Goal: Transaction & Acquisition: Download file/media

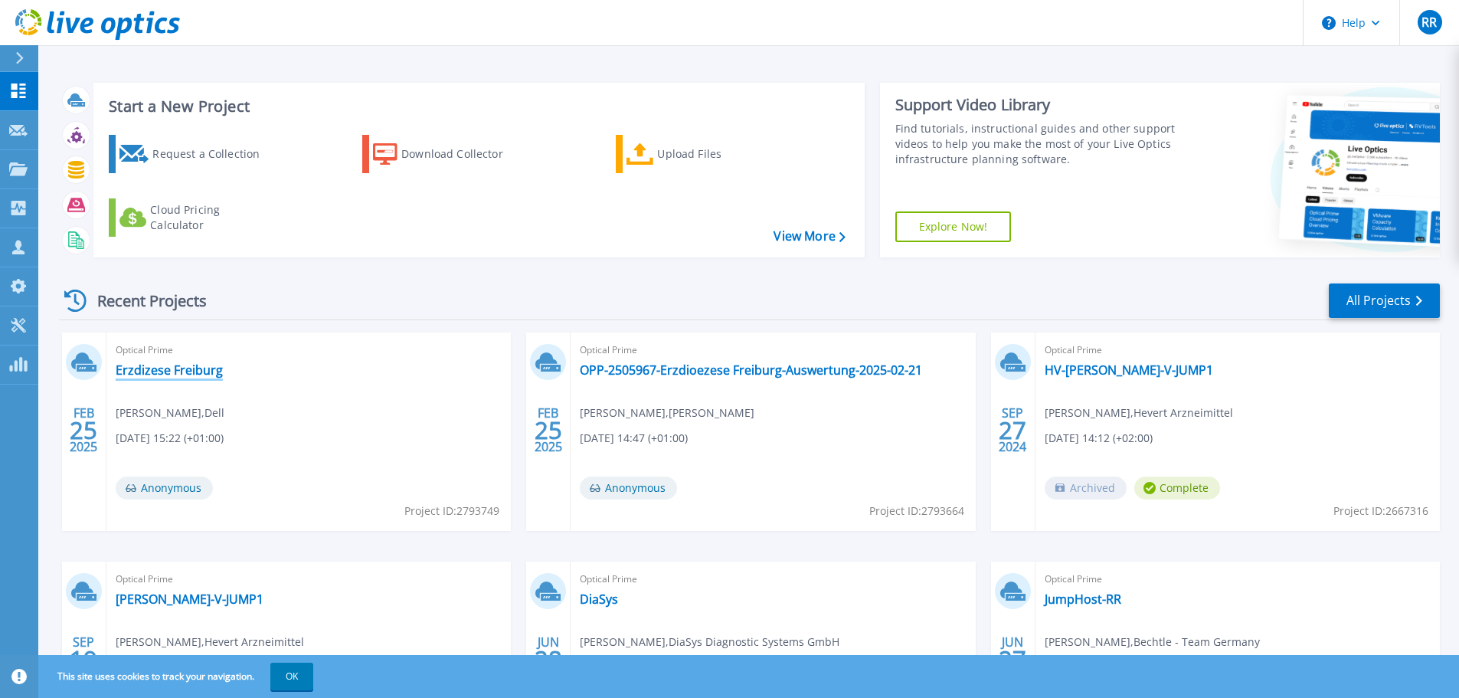
click at [159, 372] on link "Erzdizese Freiburg" at bounding box center [169, 369] width 107 height 15
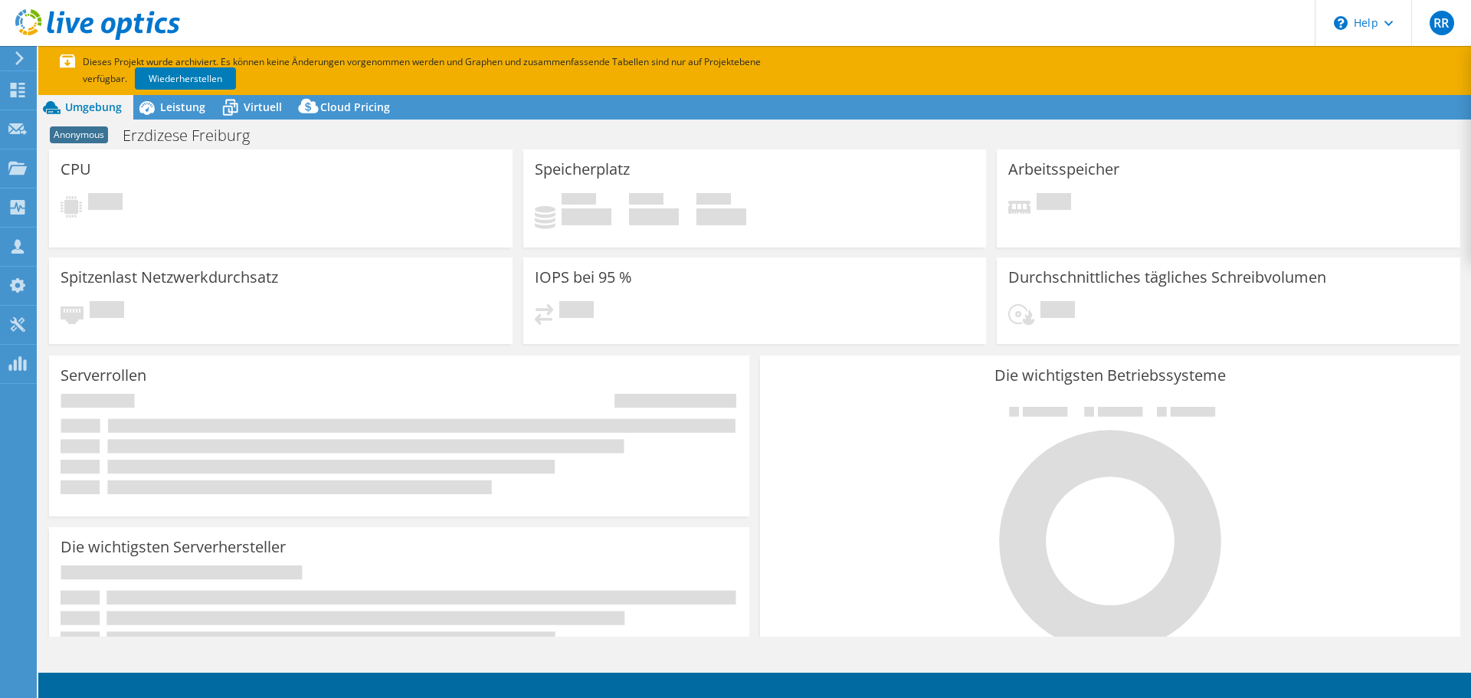
select select "USD"
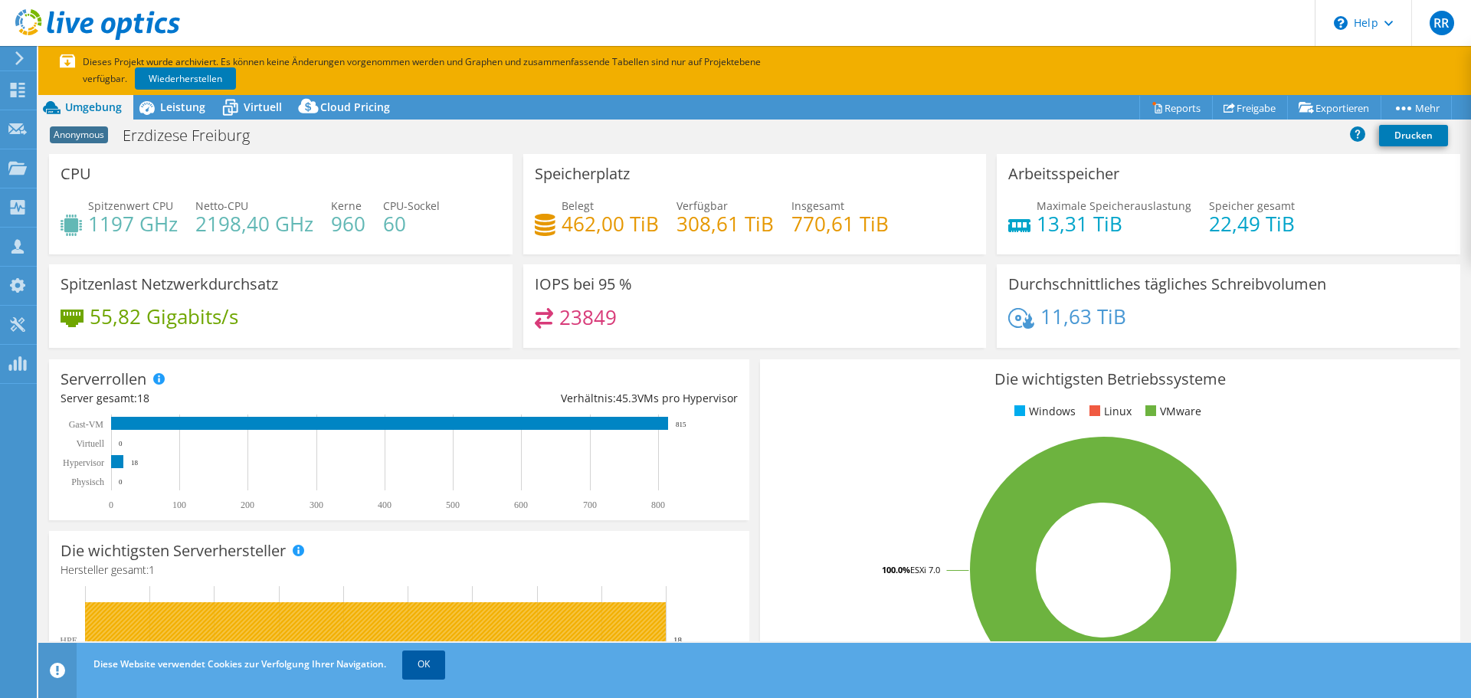
click at [431, 670] on link "OK" at bounding box center [423, 664] width 43 height 28
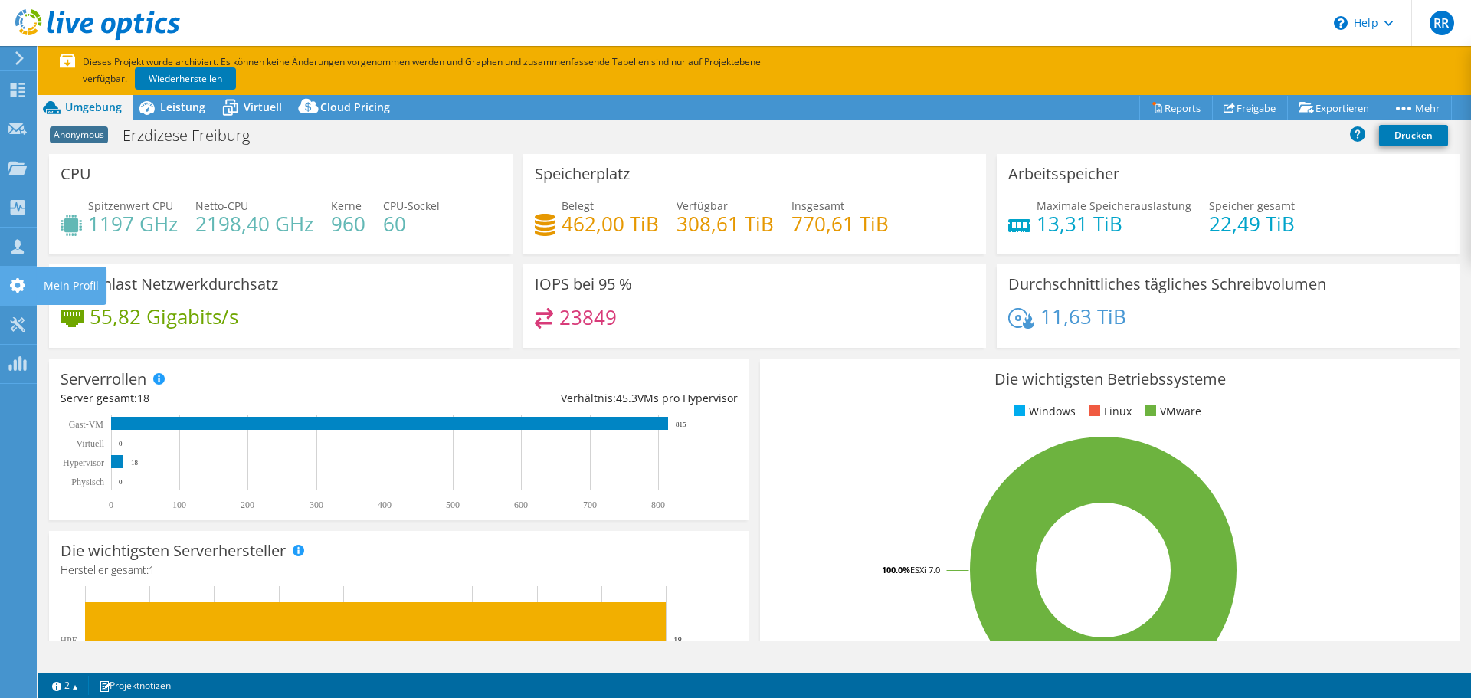
click at [21, 283] on use at bounding box center [17, 285] width 15 height 15
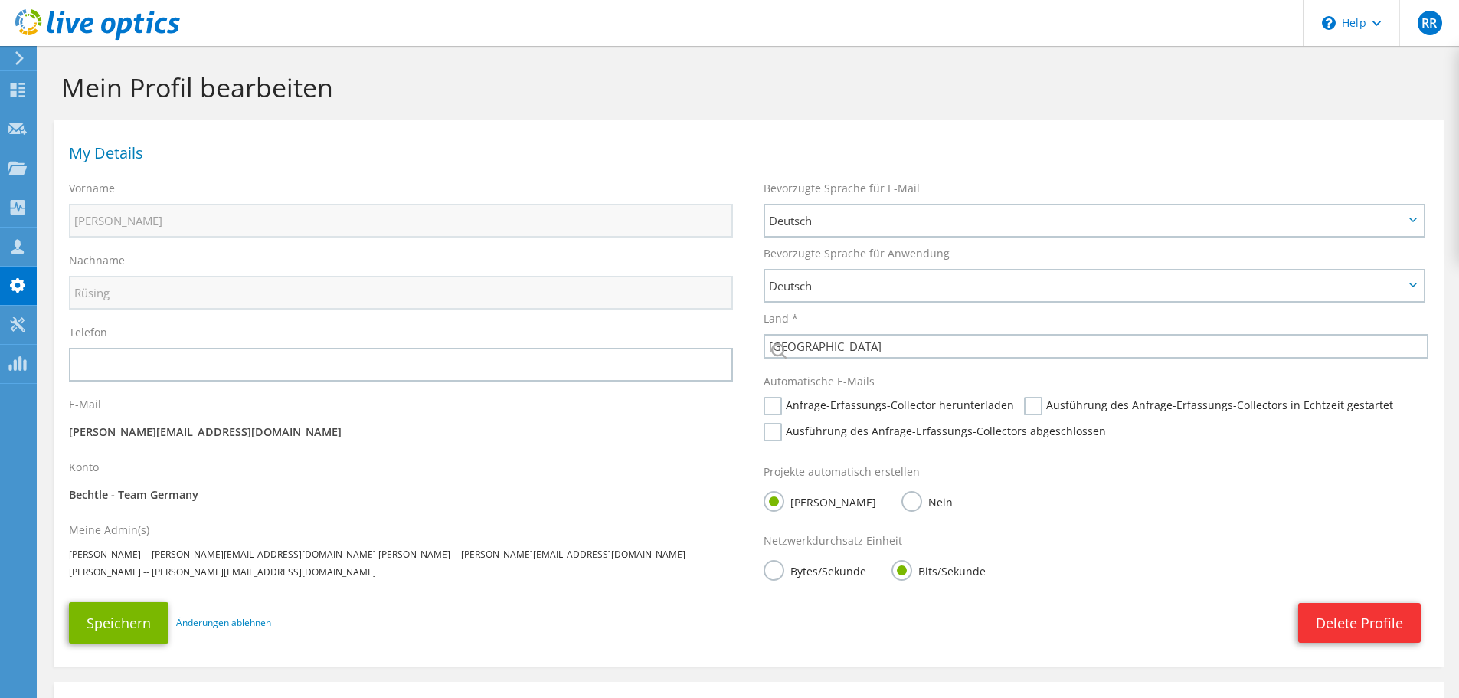
select select "56"
click at [17, 326] on icon at bounding box center [17, 324] width 18 height 15
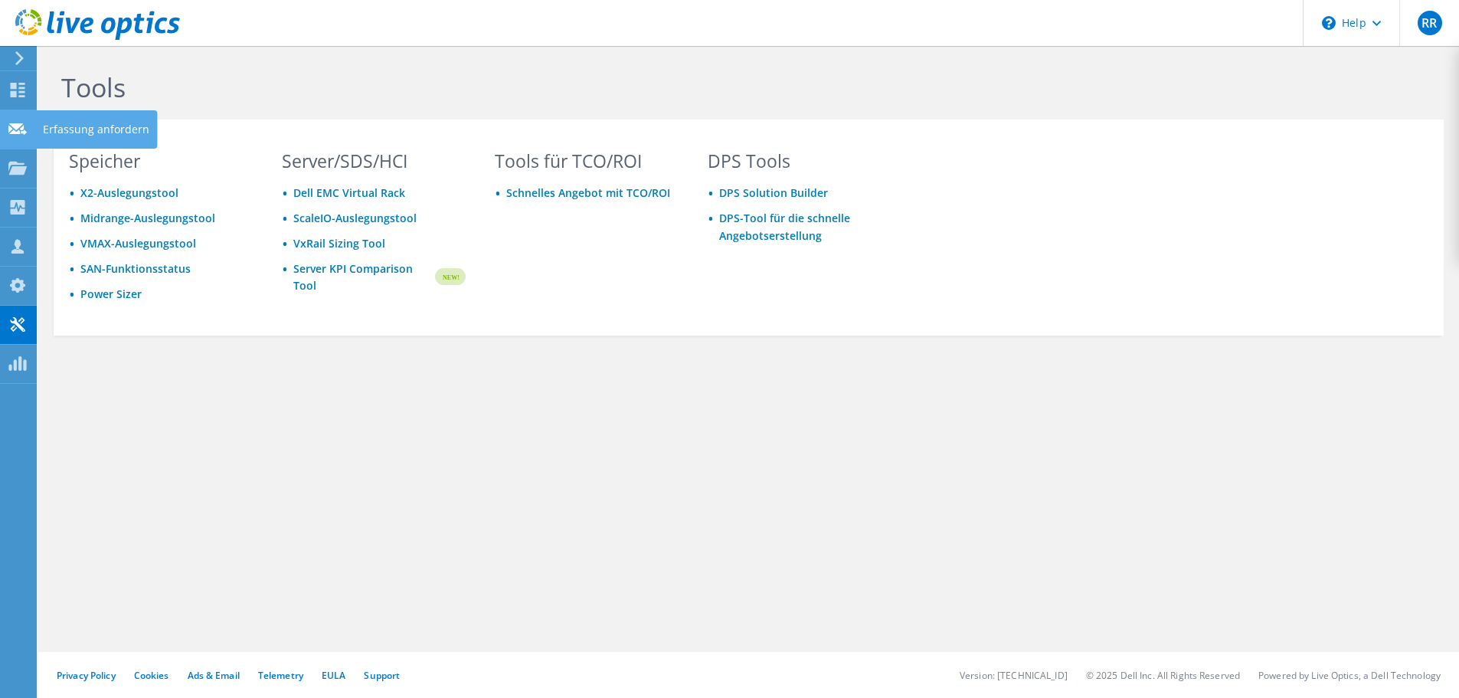
click at [20, 126] on use at bounding box center [17, 128] width 18 height 11
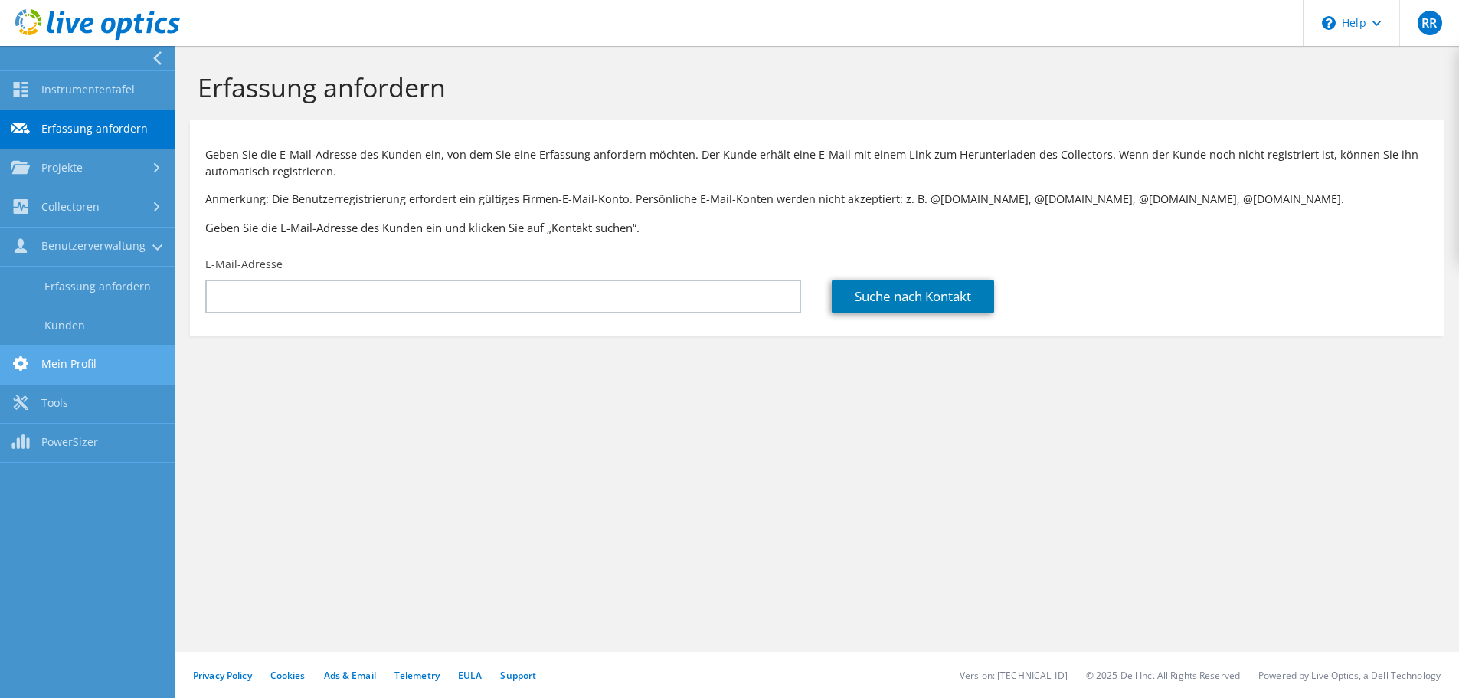
click at [77, 364] on link "Mein Profil" at bounding box center [87, 365] width 175 height 39
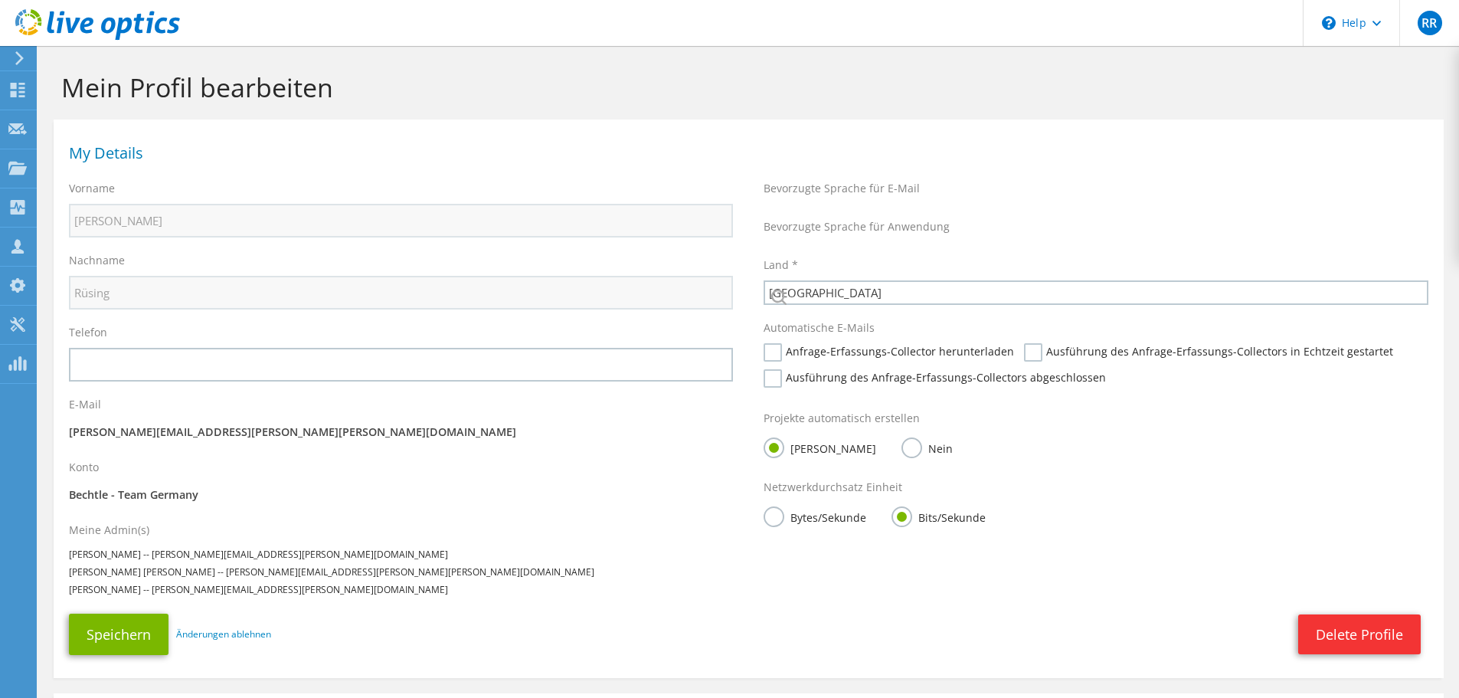
select select "56"
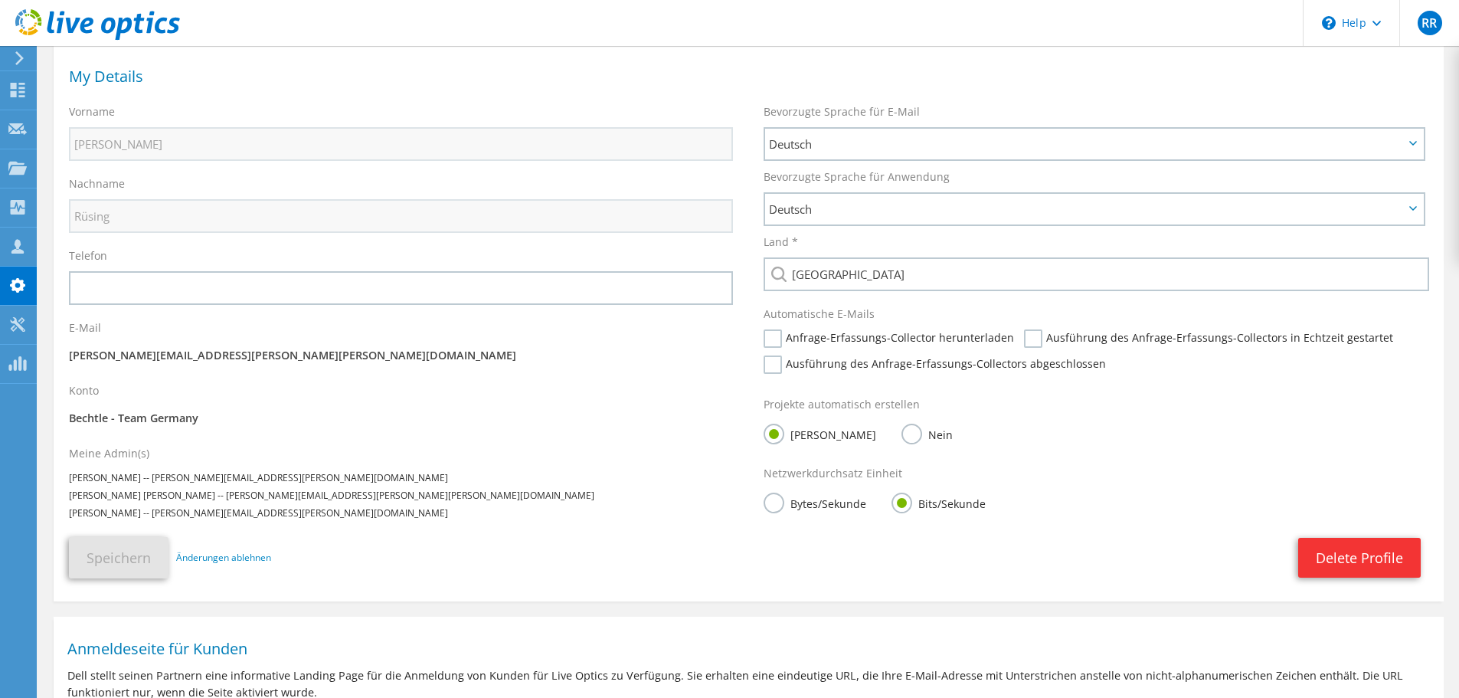
scroll to position [51, 0]
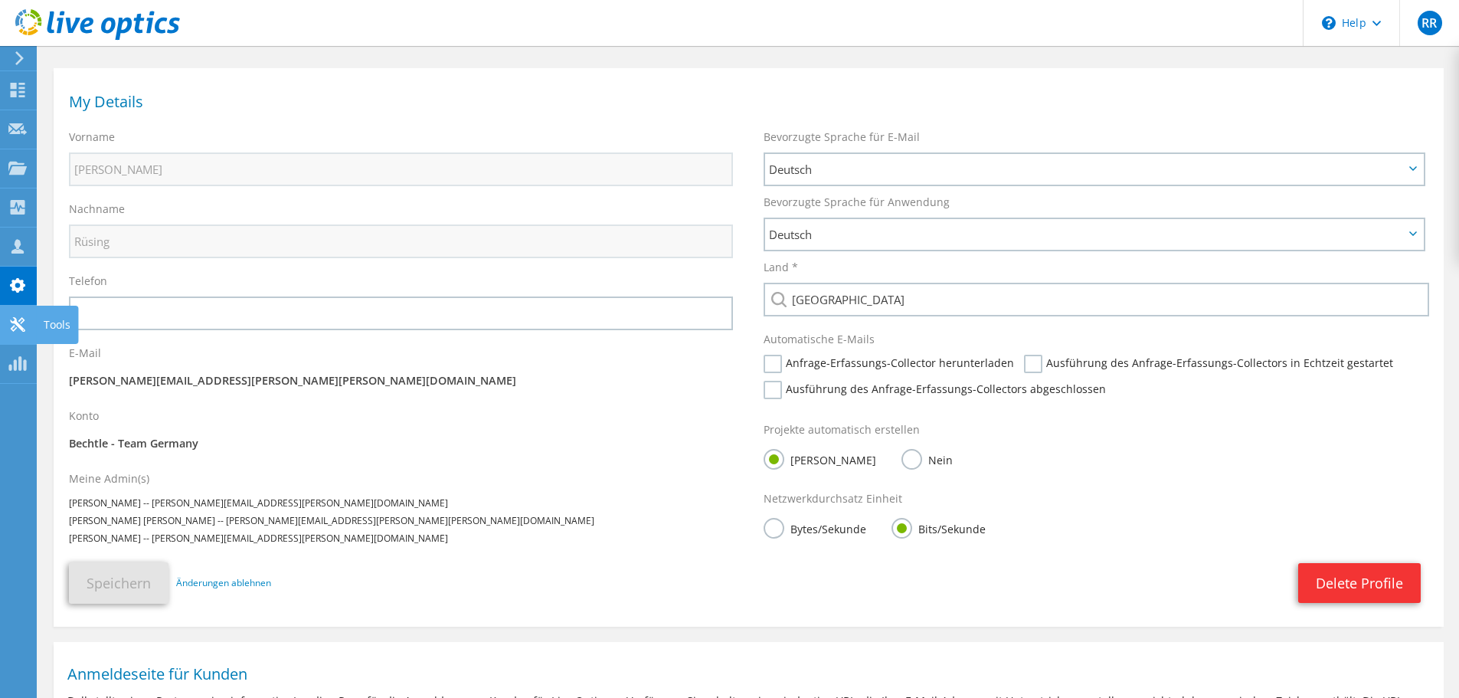
click at [18, 322] on icon at bounding box center [17, 324] width 18 height 15
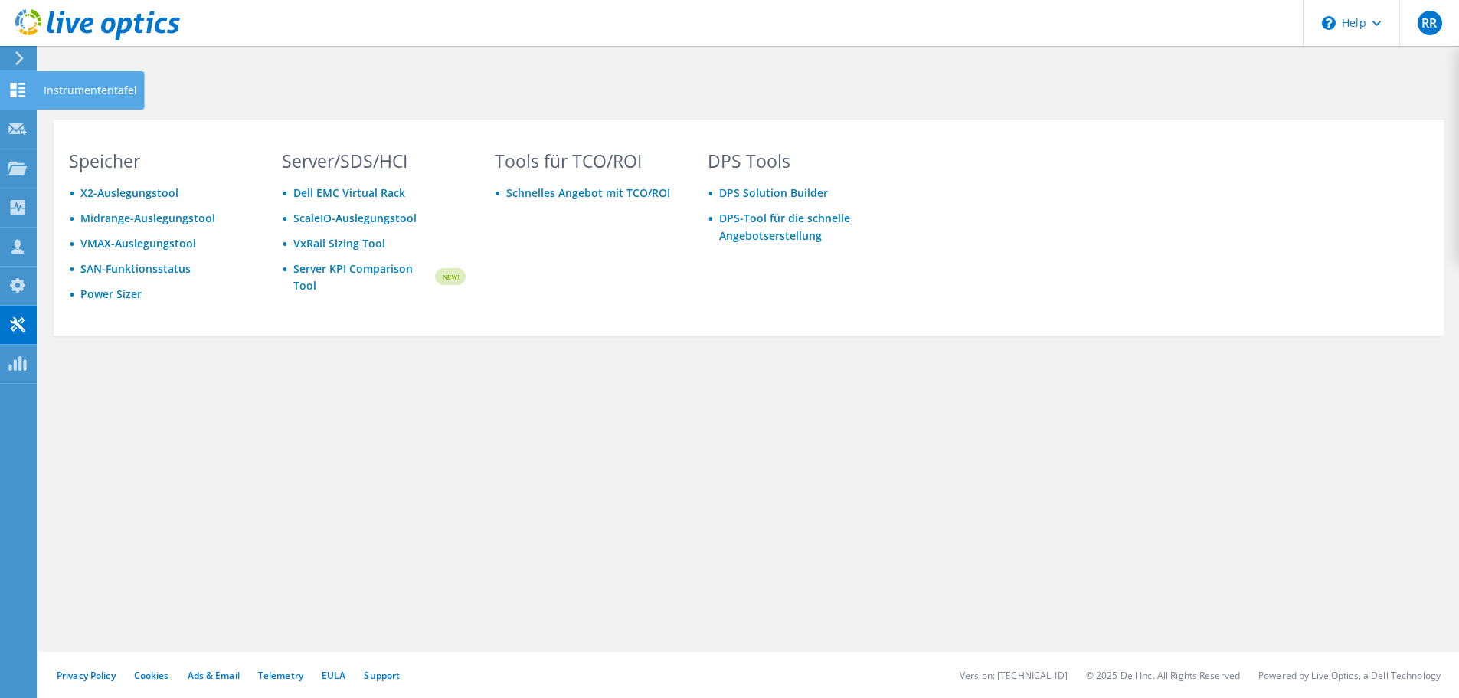
click at [18, 86] on icon at bounding box center [17, 90] width 18 height 15
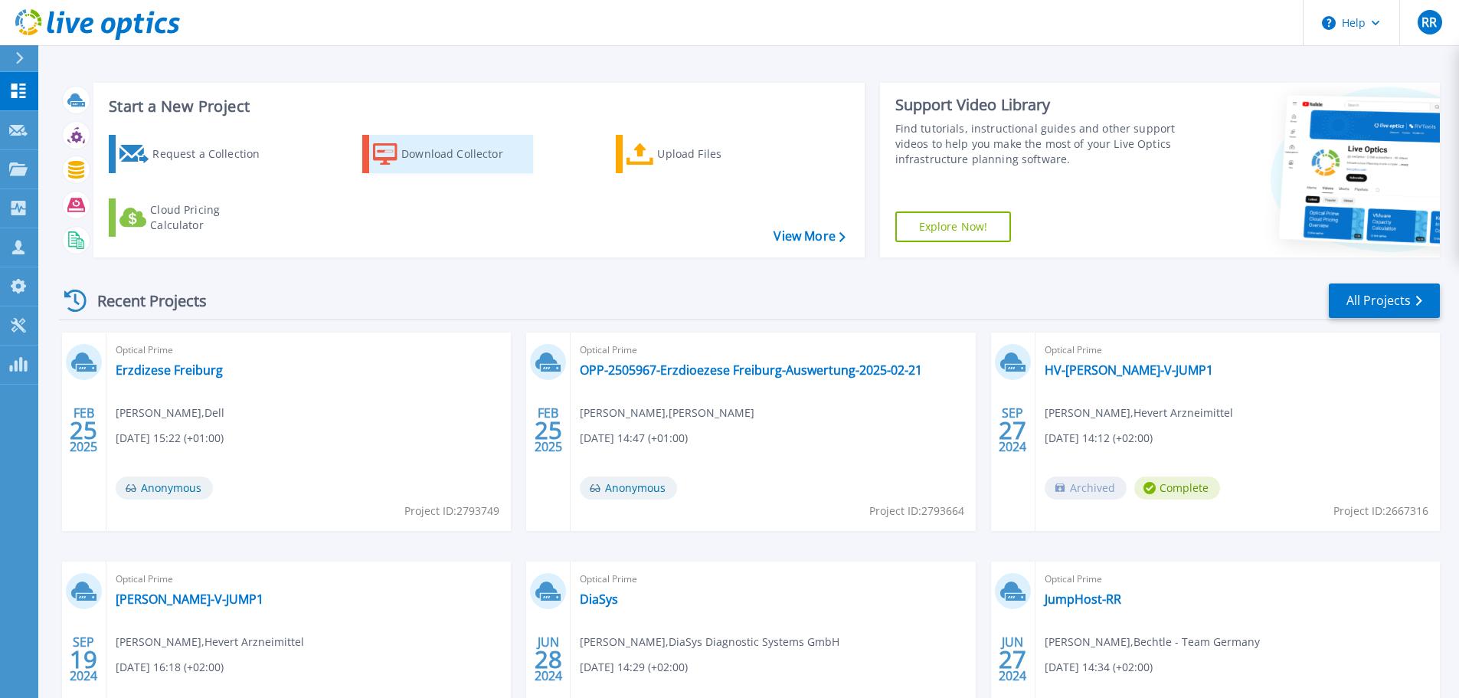
click at [429, 149] on div "Download Collector" at bounding box center [462, 154] width 123 height 31
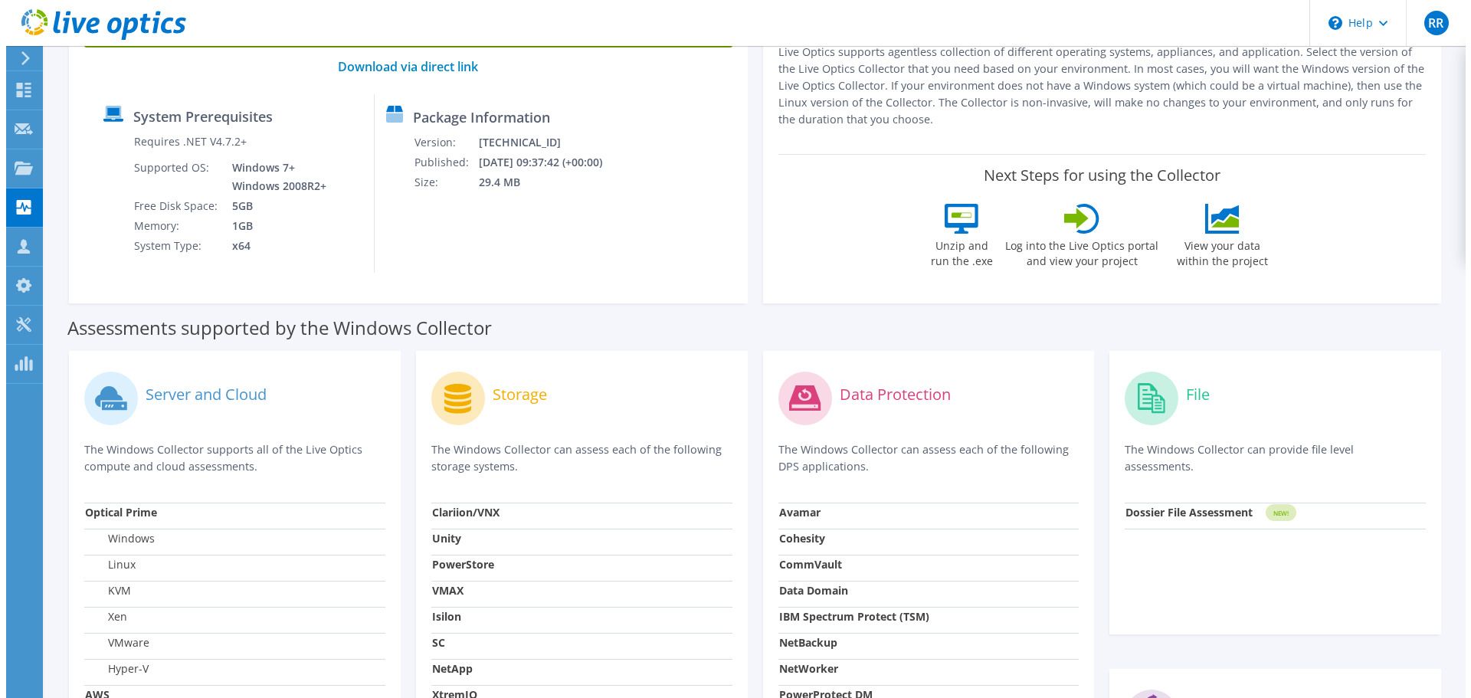
scroll to position [34, 0]
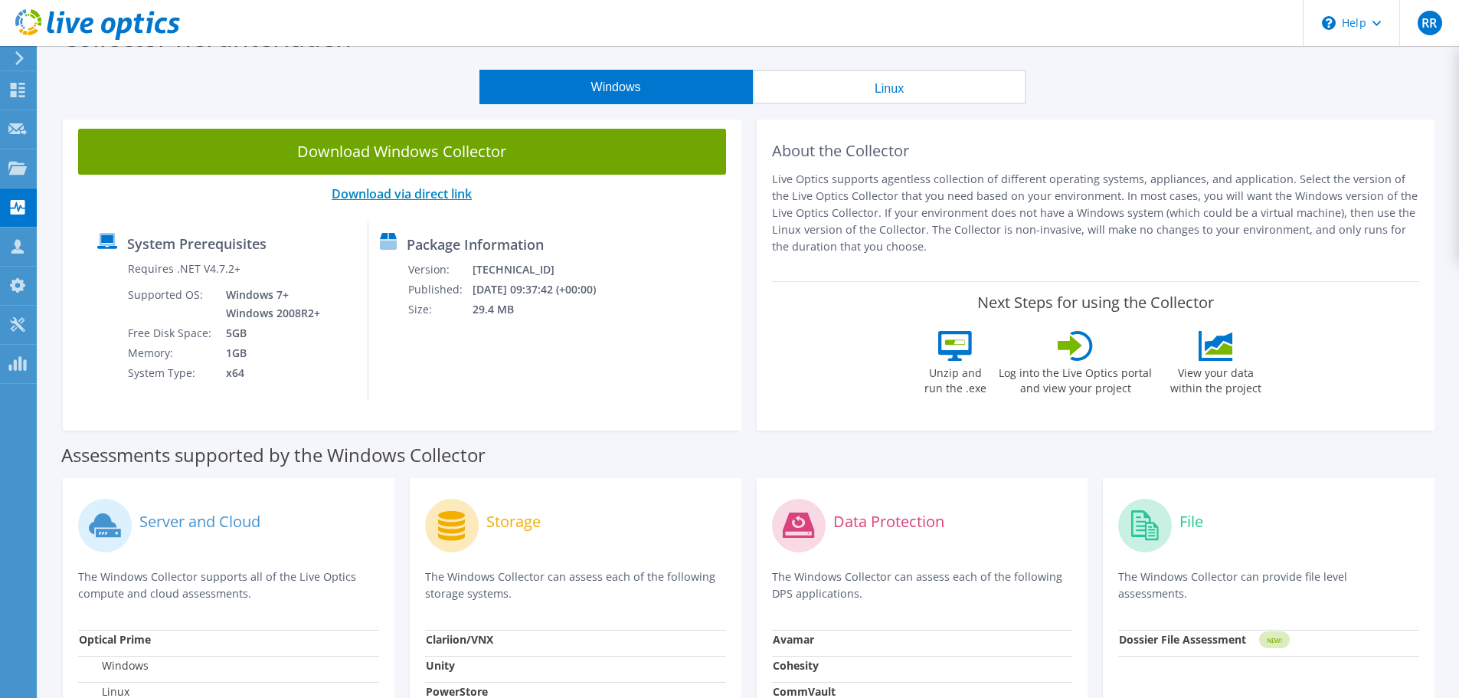
click at [438, 196] on link "Download via direct link" at bounding box center [402, 193] width 140 height 17
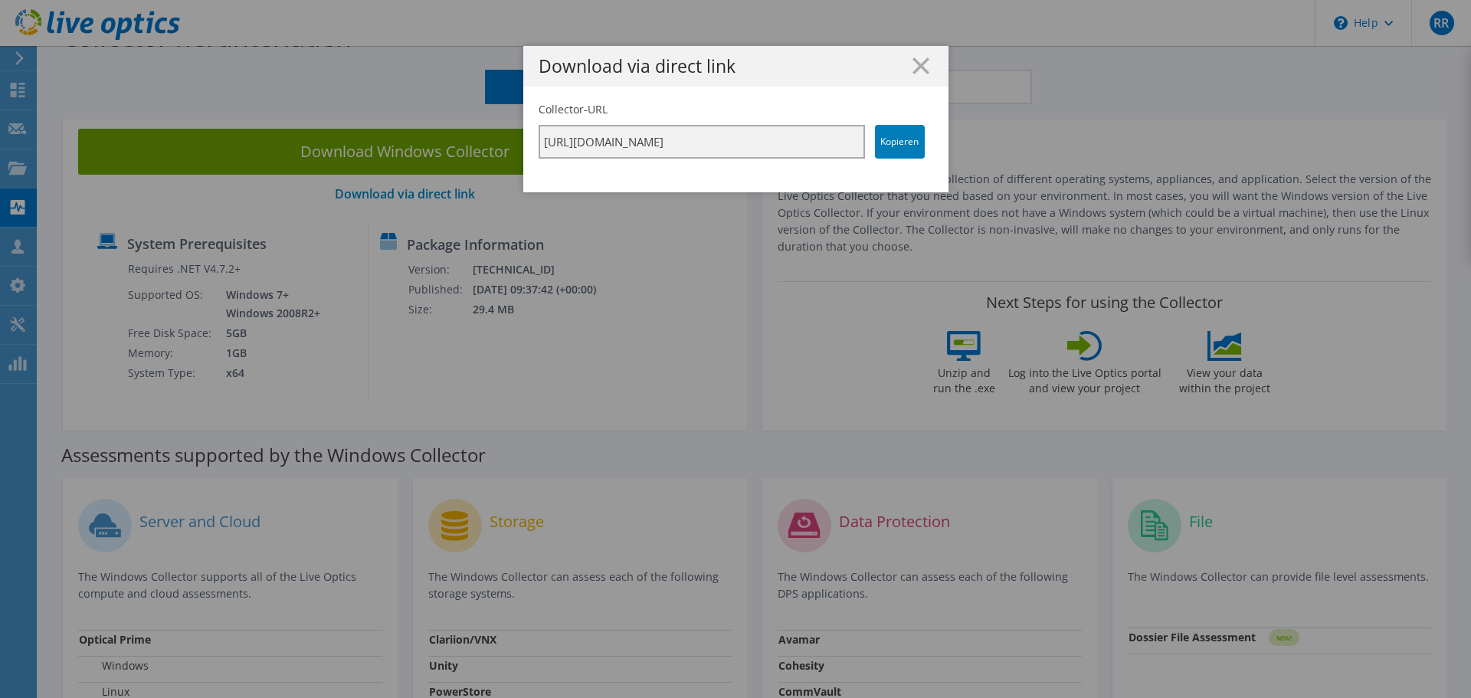
click at [790, 148] on input "[URL][DOMAIN_NAME]" at bounding box center [702, 142] width 326 height 34
click at [756, 136] on input "[URL][DOMAIN_NAME]" at bounding box center [702, 142] width 326 height 34
click at [882, 139] on link "Kopieren" at bounding box center [900, 142] width 50 height 34
